Goal: Find specific page/section: Find specific page/section

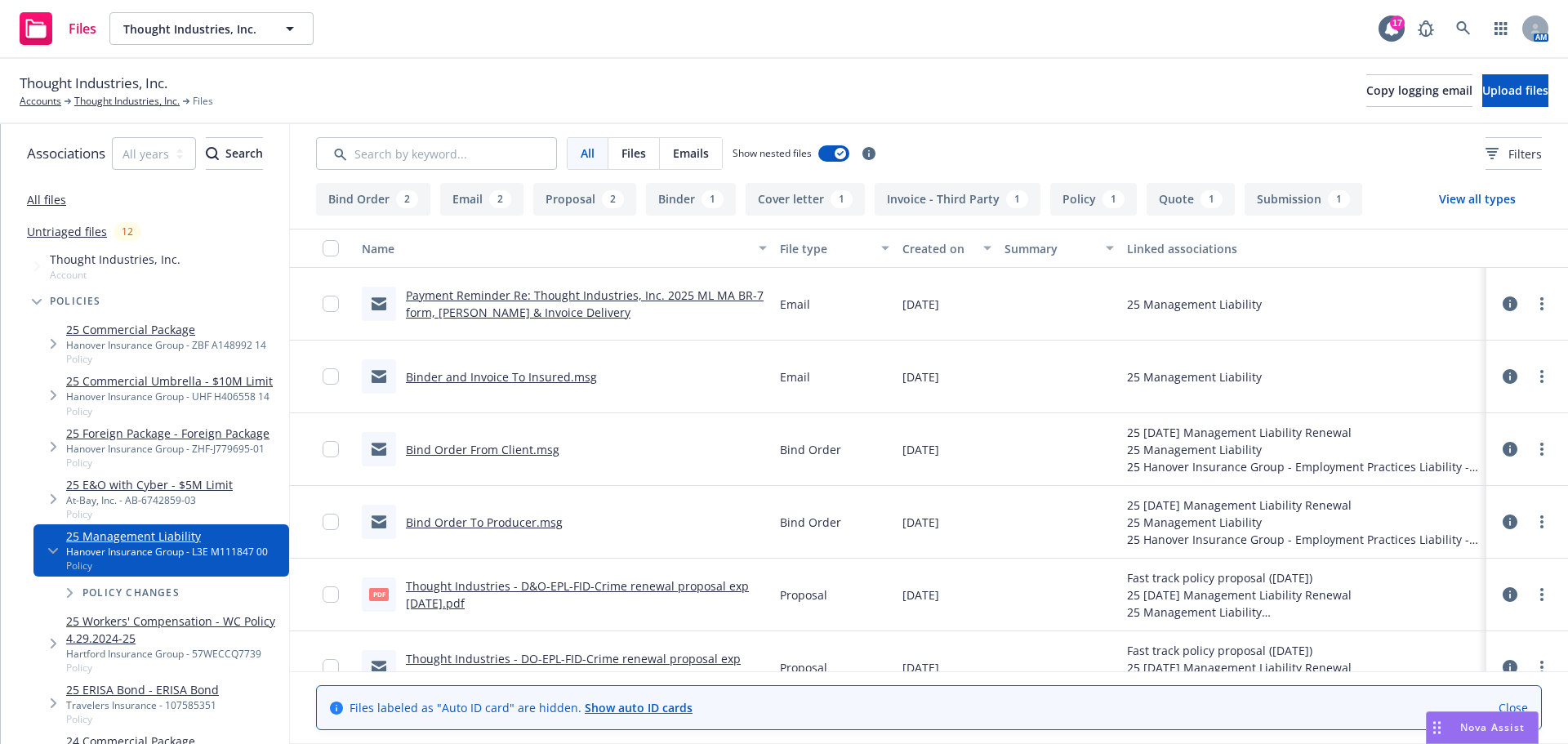
click at [600, 205] on button "Proposal 2" at bounding box center [584, 199] width 103 height 33
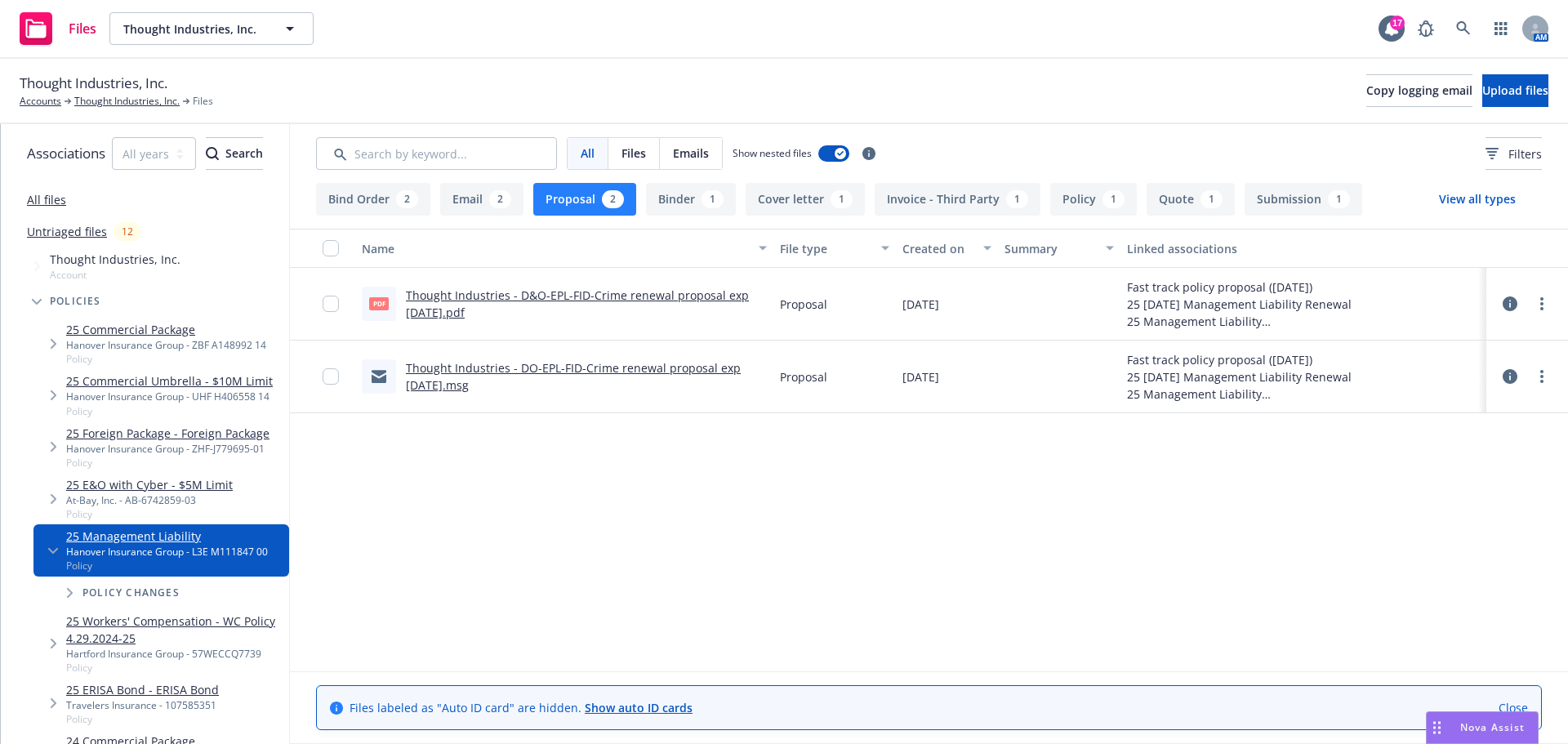
click at [567, 293] on link "Thought Industries - D&O-EPL-FID-Crime renewal proposal exp 08.01.2025.pdf" at bounding box center [577, 304] width 342 height 33
click at [1466, 32] on icon at bounding box center [1462, 28] width 14 height 14
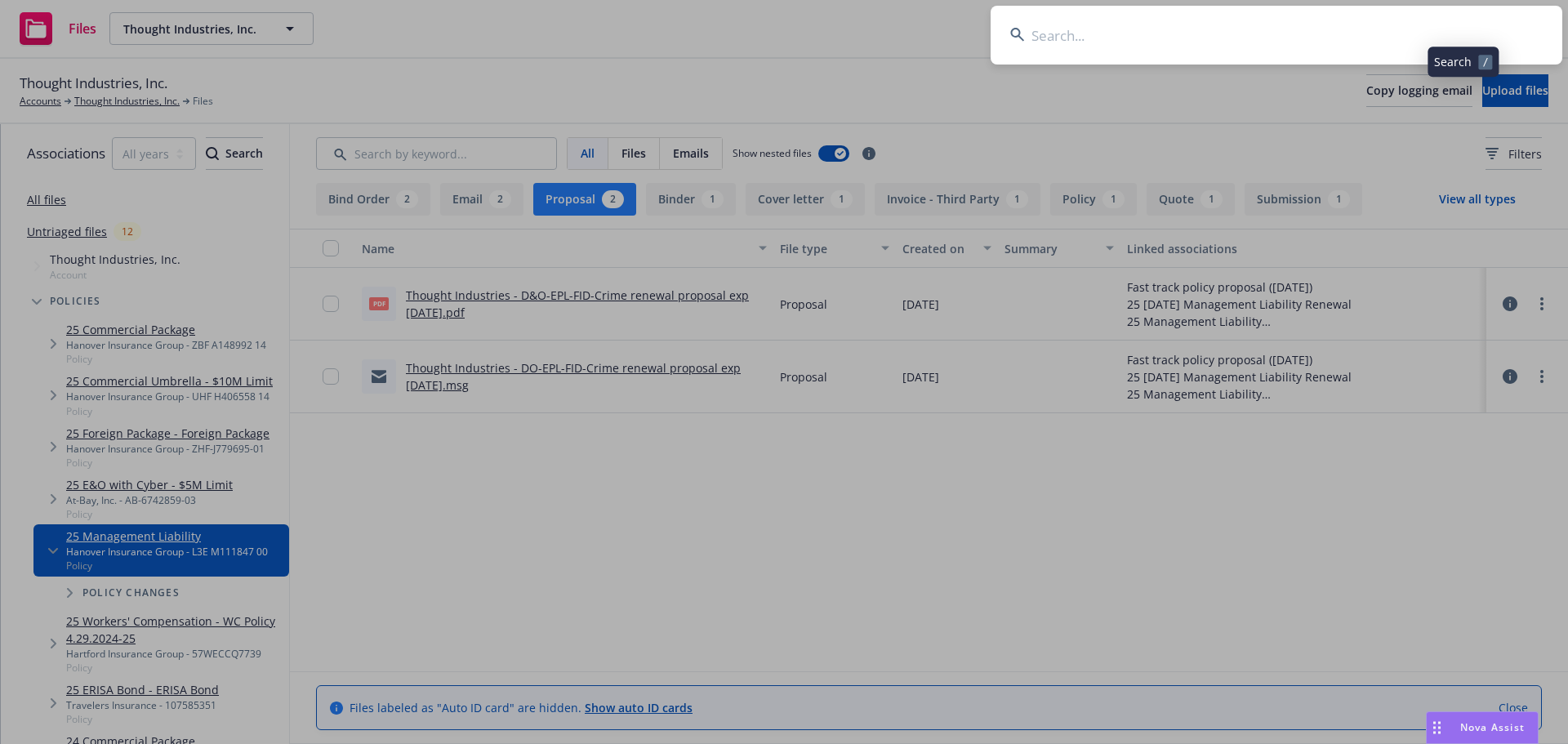
click at [1390, 34] on input at bounding box center [1276, 35] width 571 height 59
drag, startPoint x: 1466, startPoint y: 32, endPoint x: 1390, endPoint y: 33, distance: 76.0
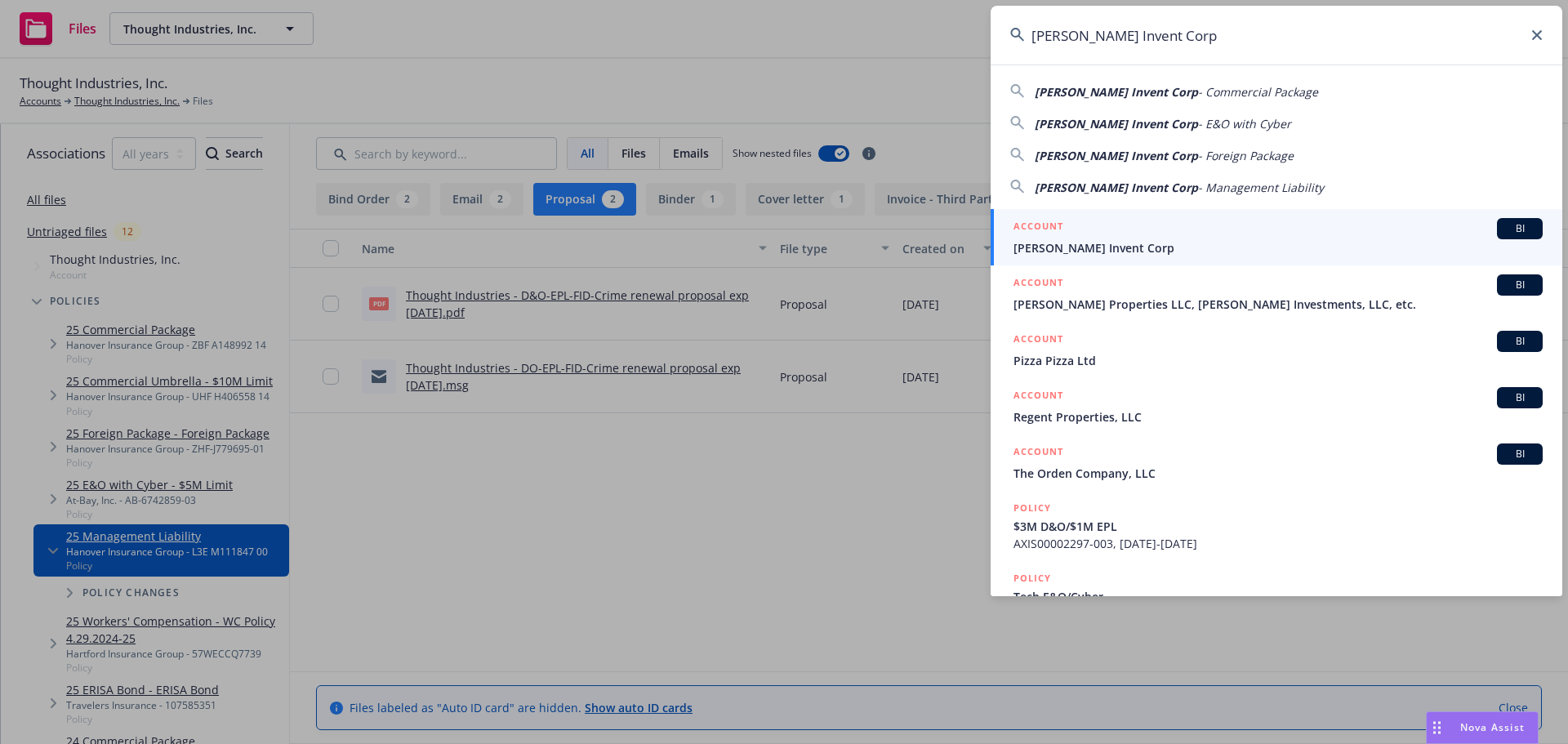
type input "[PERSON_NAME] Invent Corp"
click at [1146, 238] on div "ACCOUNT BI" at bounding box center [1277, 228] width 529 height 21
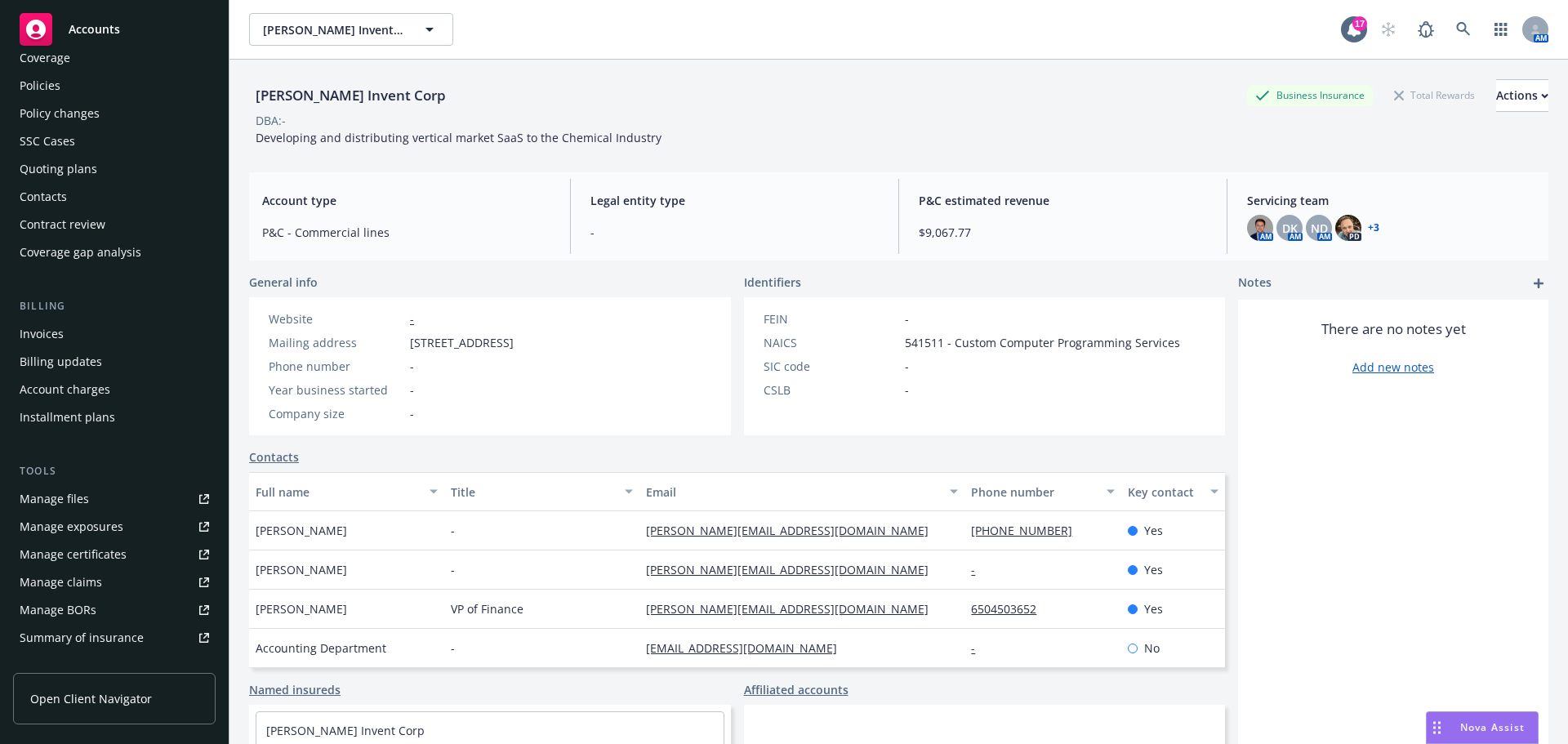
scroll to position [82, 0]
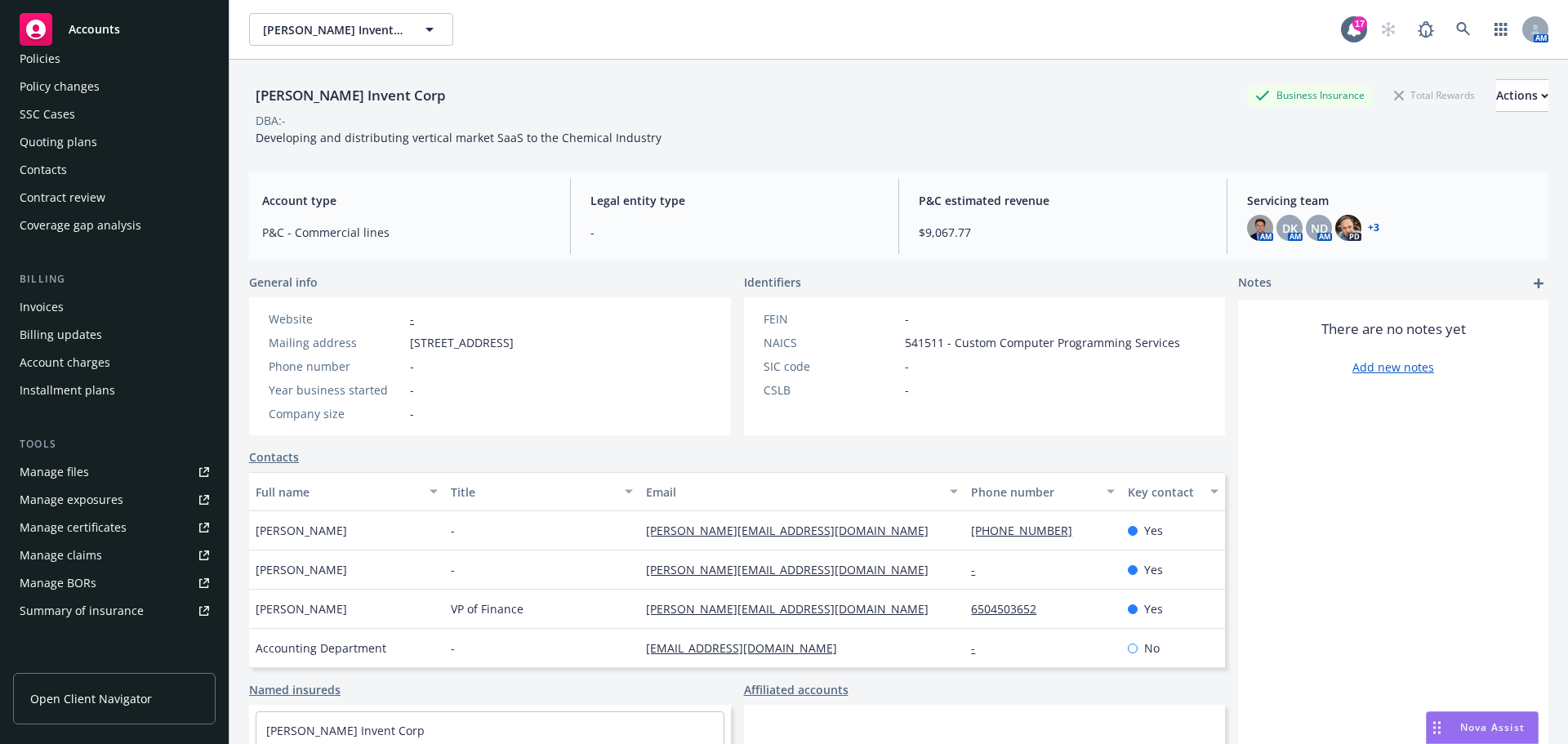
click at [78, 298] on div "Invoices" at bounding box center [114, 307] width 189 height 26
